Goal: Task Accomplishment & Management: Manage account settings

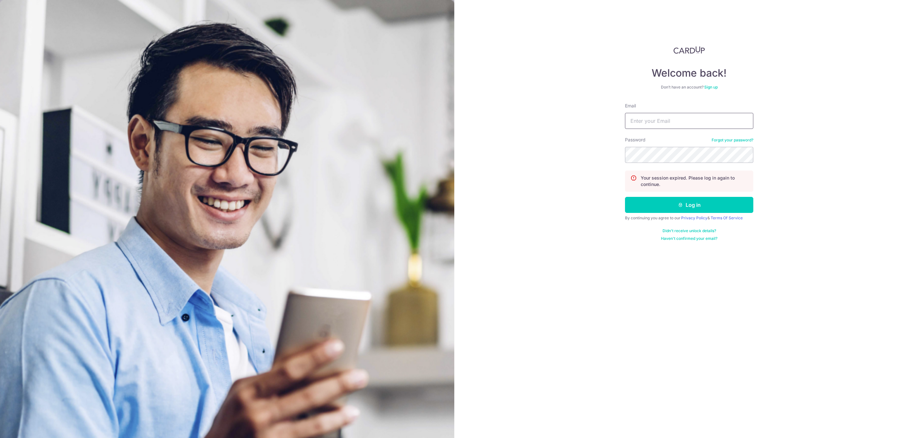
drag, startPoint x: 700, startPoint y: 125, endPoint x: 703, endPoint y: 121, distance: 5.3
click at [700, 125] on input "Email" at bounding box center [689, 121] width 128 height 16
type input "[PERSON_NAME][EMAIL_ADDRESS][PERSON_NAME][DOMAIN_NAME]"
click at [648, 207] on button "Log in" at bounding box center [689, 205] width 128 height 16
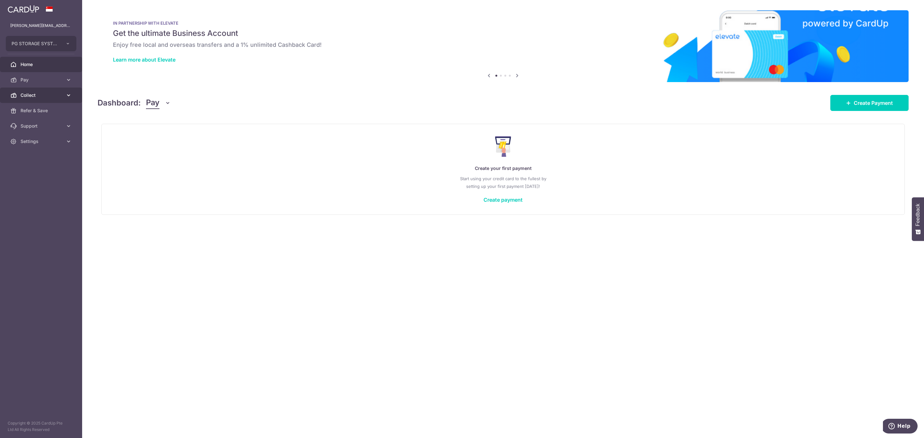
click at [34, 91] on link "Collect" at bounding box center [41, 95] width 82 height 15
click at [36, 107] on link "Dashboard" at bounding box center [41, 110] width 82 height 15
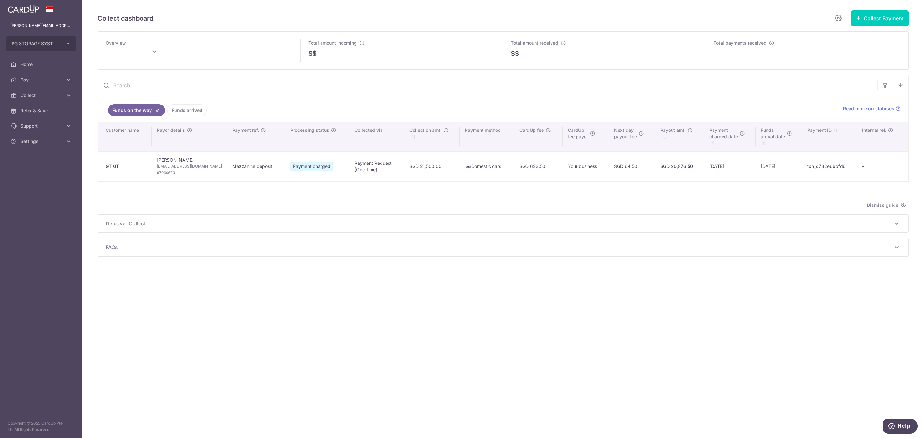
type input "[DATE]"
